Goal: Task Accomplishment & Management: Complete application form

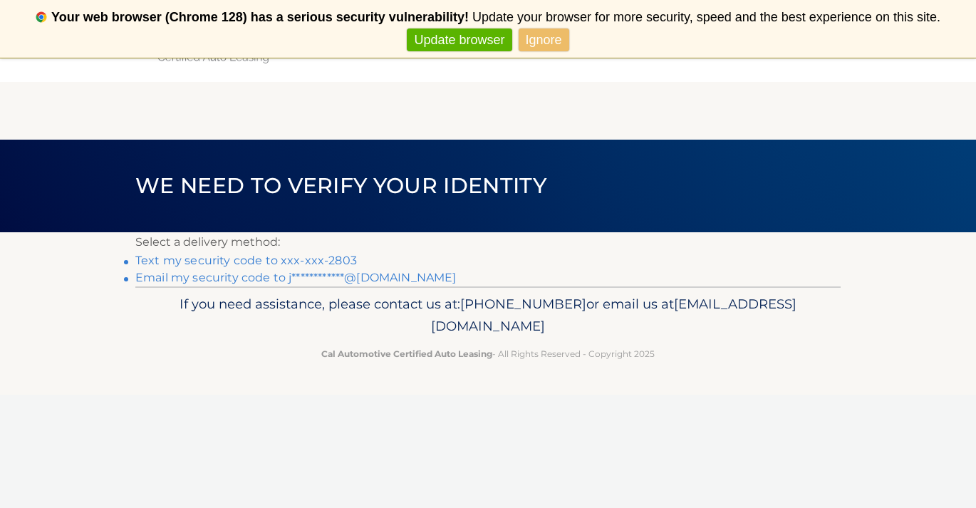
click at [300, 259] on link "Text my security code to xxx-xxx-2803" at bounding box center [246, 261] width 222 height 14
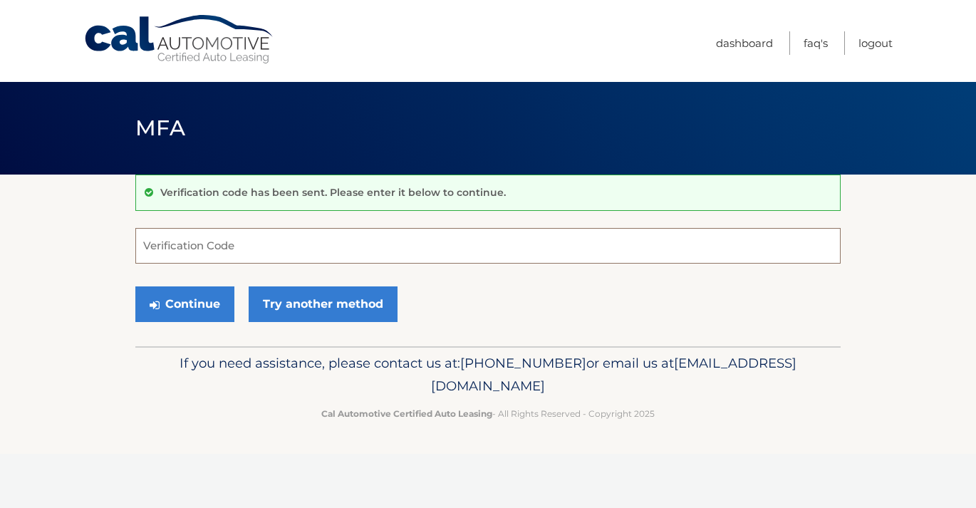
click at [300, 259] on input "Verification Code" at bounding box center [488, 246] width 706 height 36
type input "281724"
click at [135, 287] on button "Continue" at bounding box center [184, 305] width 99 height 36
click at [171, 311] on button "Continue" at bounding box center [184, 305] width 99 height 36
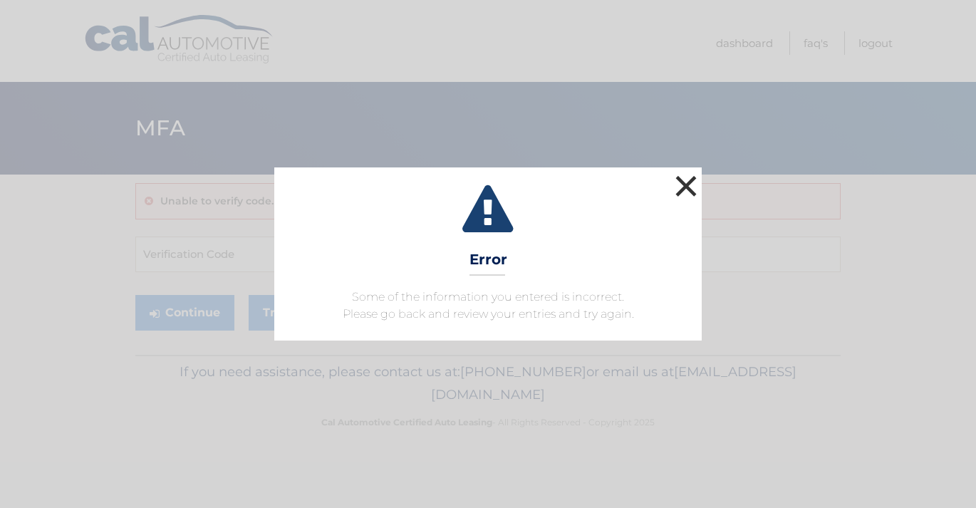
click at [689, 180] on button "×" at bounding box center [686, 186] width 29 height 29
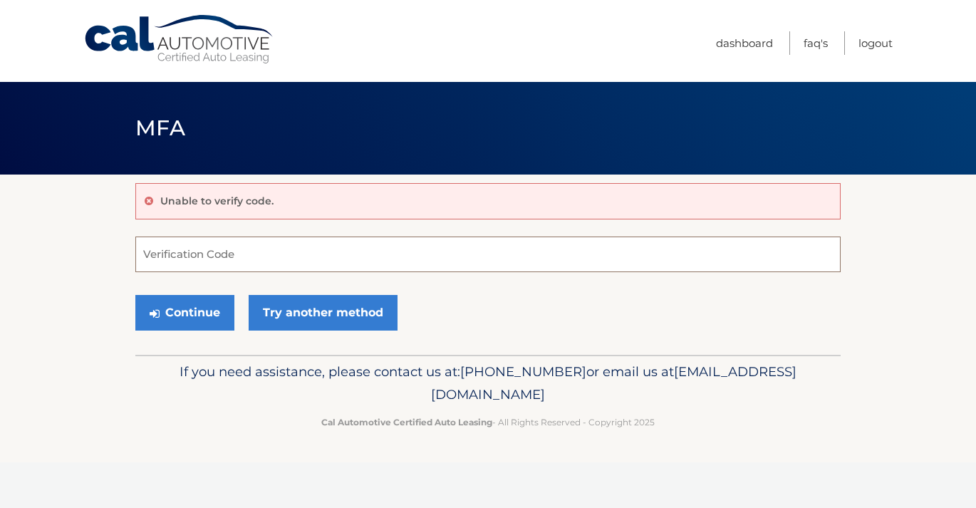
click at [280, 261] on input "Verification Code" at bounding box center [488, 255] width 706 height 36
type input "281724"
click at [181, 311] on button "Continue" at bounding box center [184, 313] width 99 height 36
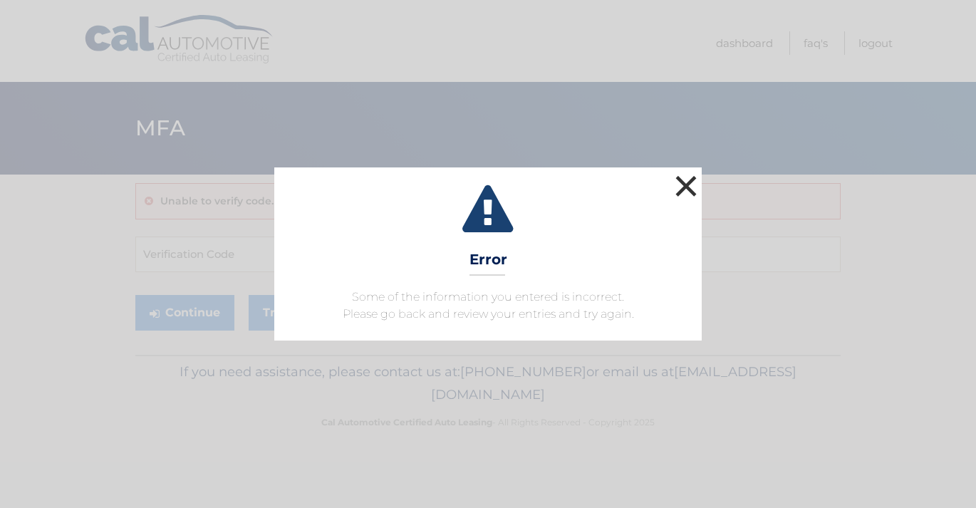
click at [694, 178] on button "×" at bounding box center [686, 186] width 29 height 29
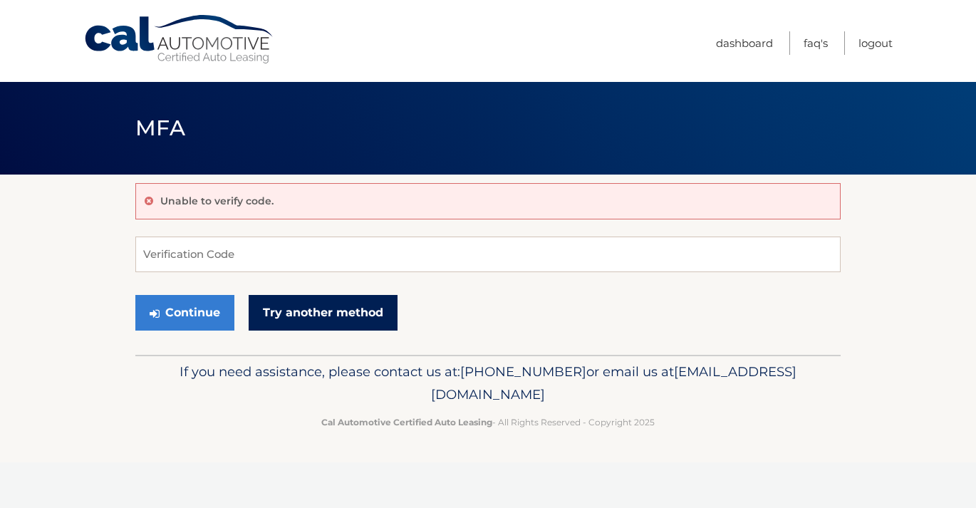
click at [332, 321] on link "Try another method" at bounding box center [323, 313] width 149 height 36
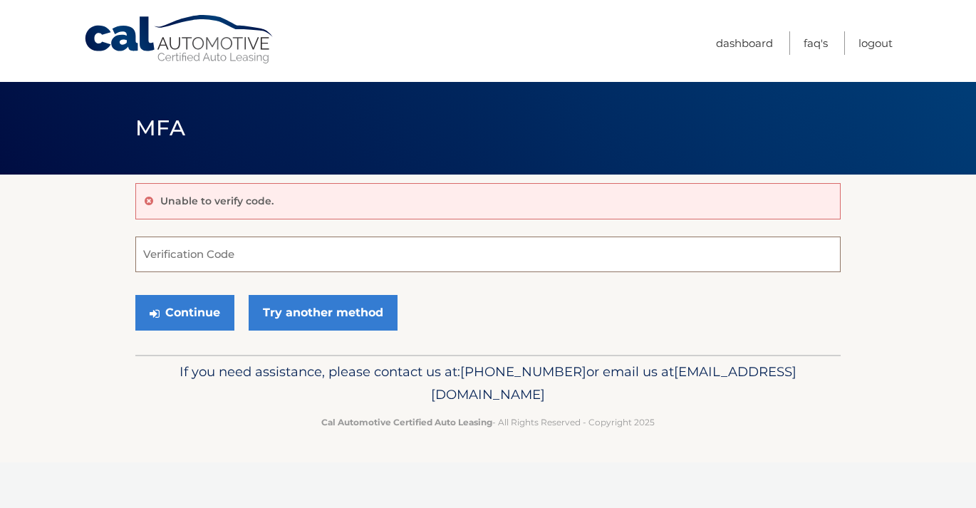
click at [176, 267] on input "Verification Code" at bounding box center [488, 255] width 706 height 36
click at [135, 295] on button "Continue" at bounding box center [184, 313] width 99 height 36
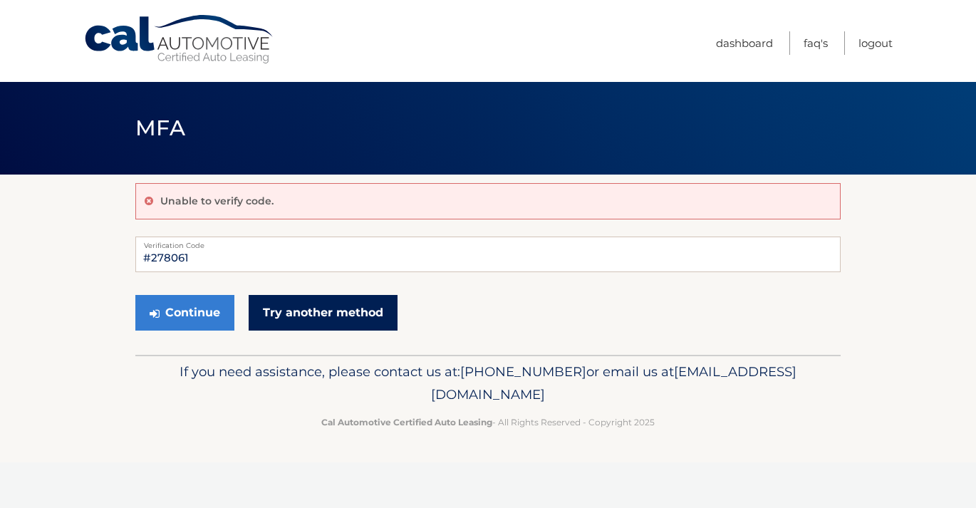
click at [287, 311] on link "Try another method" at bounding box center [323, 313] width 149 height 36
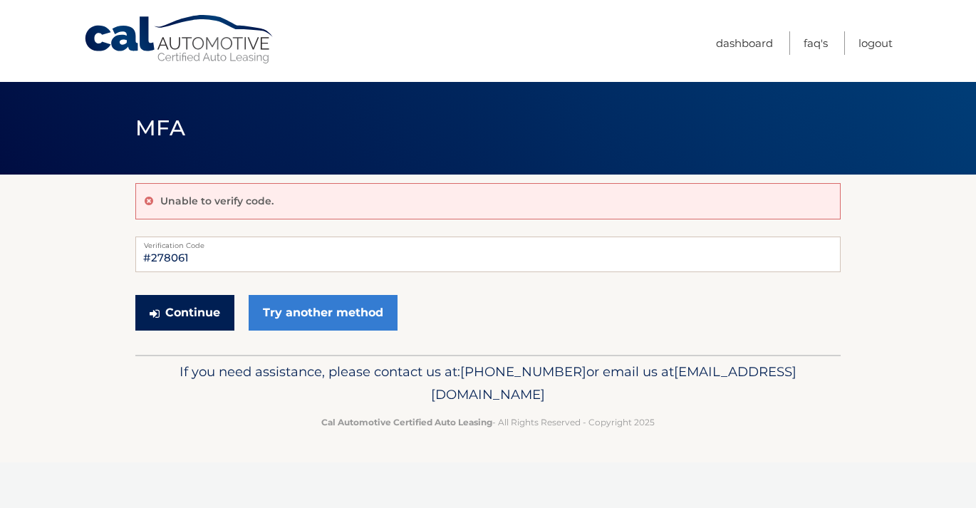
click at [165, 314] on button "Continue" at bounding box center [184, 313] width 99 height 36
click at [147, 262] on input "#278061" at bounding box center [488, 255] width 706 height 36
type input "278061"
click at [150, 320] on button "Continue" at bounding box center [184, 313] width 99 height 36
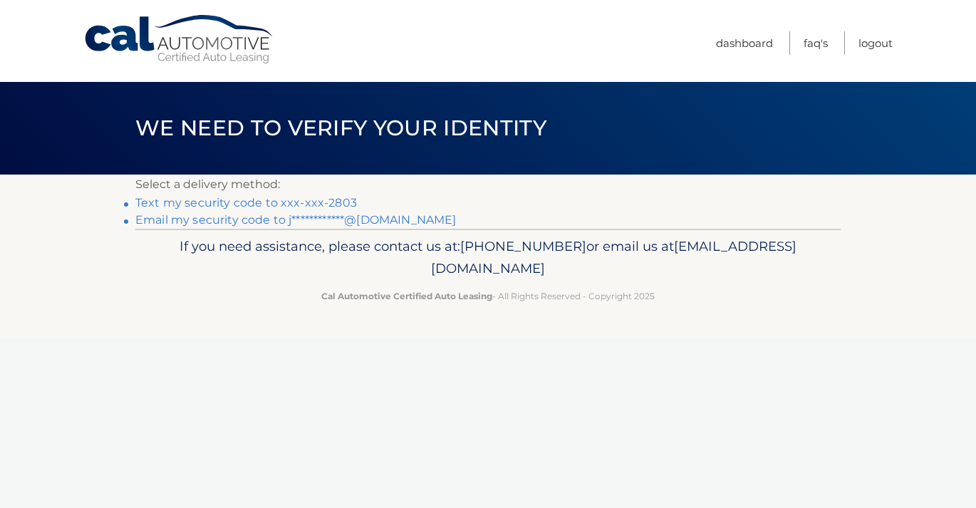
click at [317, 203] on link "Text my security code to xxx-xxx-2803" at bounding box center [246, 203] width 222 height 14
click at [274, 222] on link "**********" at bounding box center [295, 220] width 321 height 14
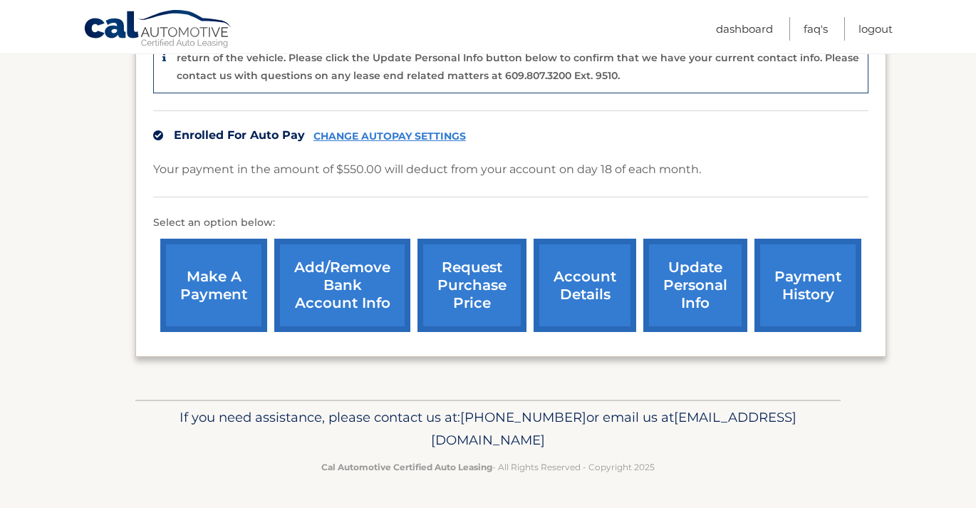
scroll to position [409, 0]
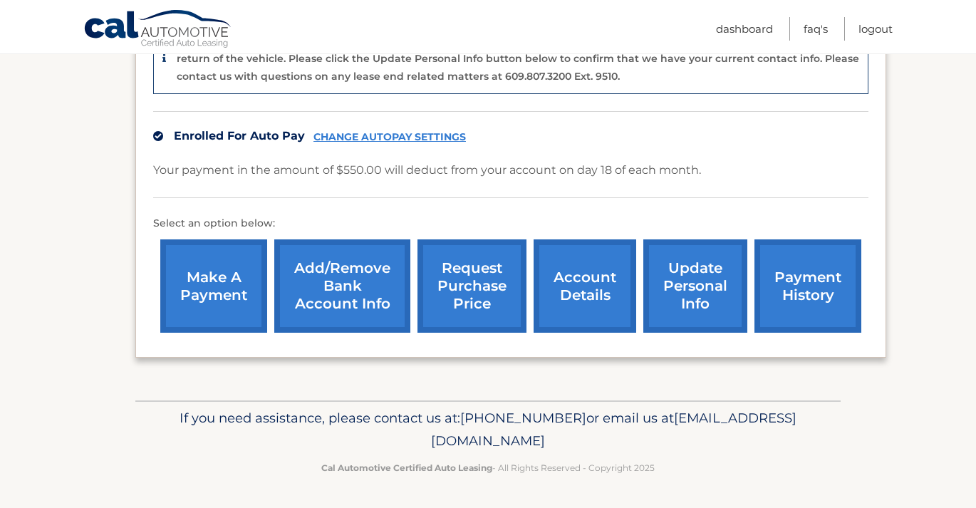
click at [460, 272] on link "request purchase price" at bounding box center [472, 285] width 109 height 93
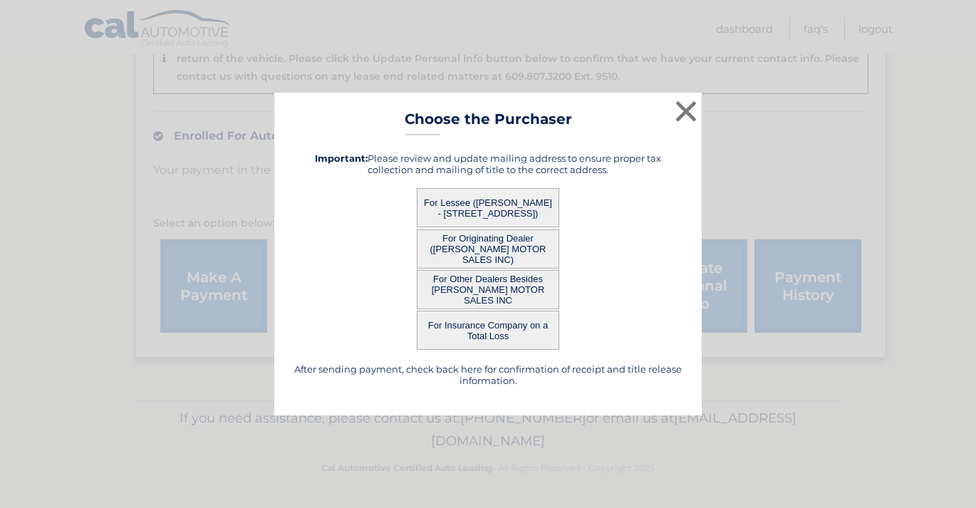
click at [478, 198] on button "For Lessee ([PERSON_NAME] - [STREET_ADDRESS])" at bounding box center [488, 207] width 143 height 39
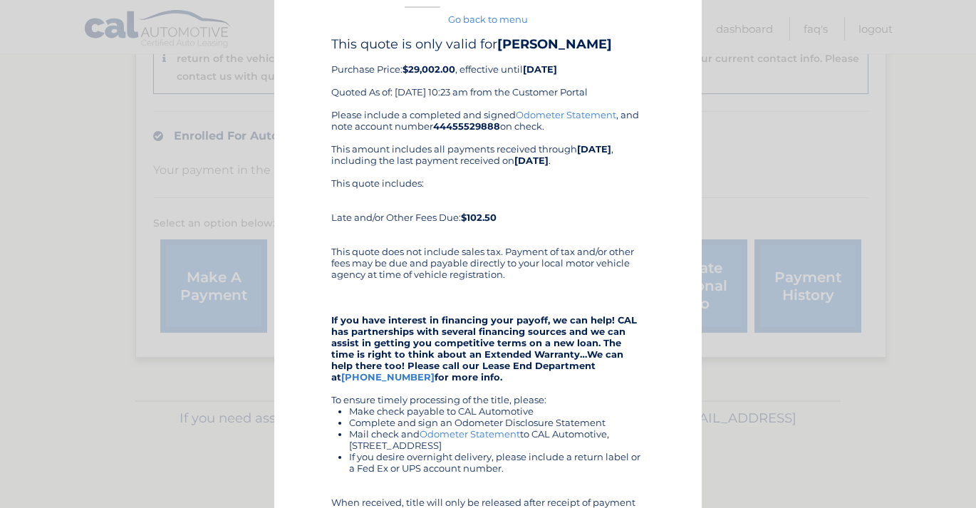
scroll to position [0, 0]
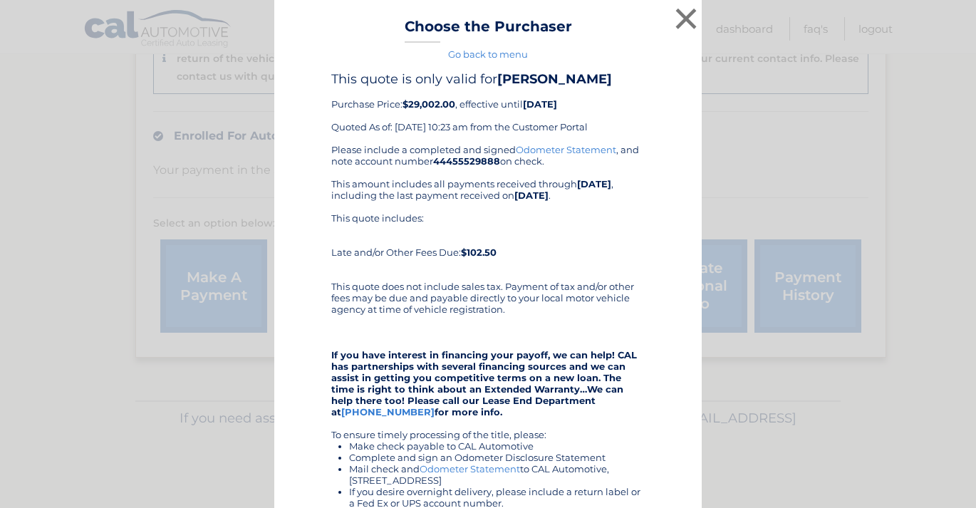
click at [560, 150] on link "Odometer Statement" at bounding box center [566, 149] width 100 height 11
